Goal: Information Seeking & Learning: Find specific fact

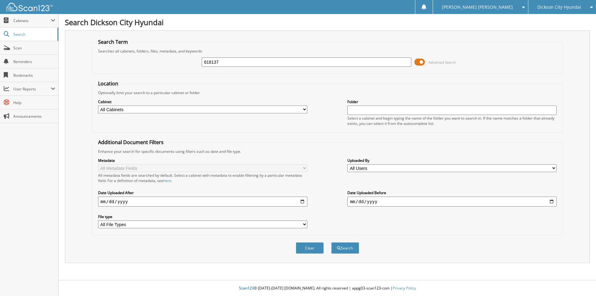
type input "618137"
click at [331, 242] on button "Search" at bounding box center [345, 247] width 28 height 11
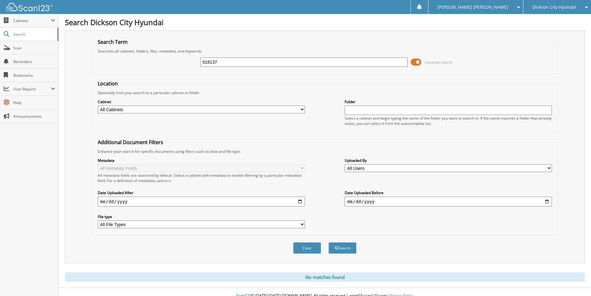
drag, startPoint x: 218, startPoint y: 64, endPoint x: 192, endPoint y: 65, distance: 26.7
click at [192, 65] on div "618137 Advanced Search" at bounding box center [325, 62] width 460 height 17
type input "359421"
click at [329, 242] on button "Search" at bounding box center [343, 247] width 28 height 11
drag, startPoint x: 237, startPoint y: 58, endPoint x: 181, endPoint y: 60, distance: 55.6
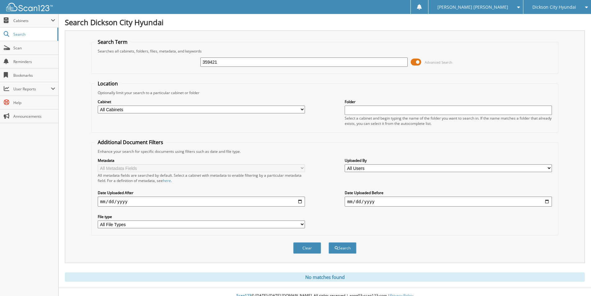
click at [181, 60] on div "359421 Advanced Search" at bounding box center [325, 62] width 460 height 17
